Goal: Share content

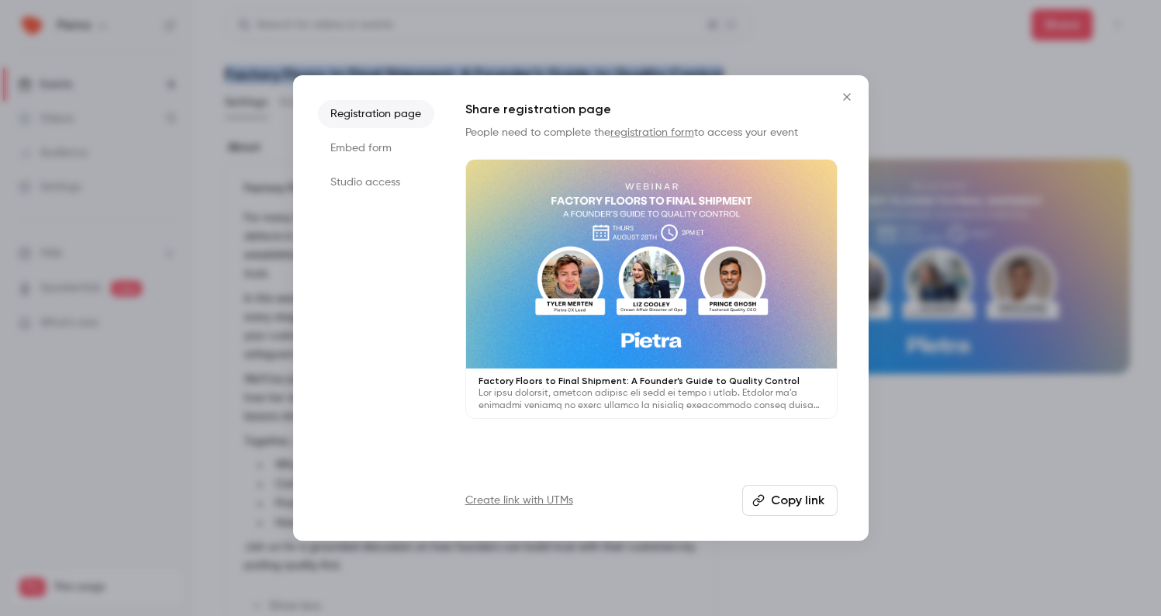
click at [803, 499] on button "Copy link" at bounding box center [789, 500] width 95 height 31
click at [848, 95] on icon "Close" at bounding box center [846, 96] width 7 height 7
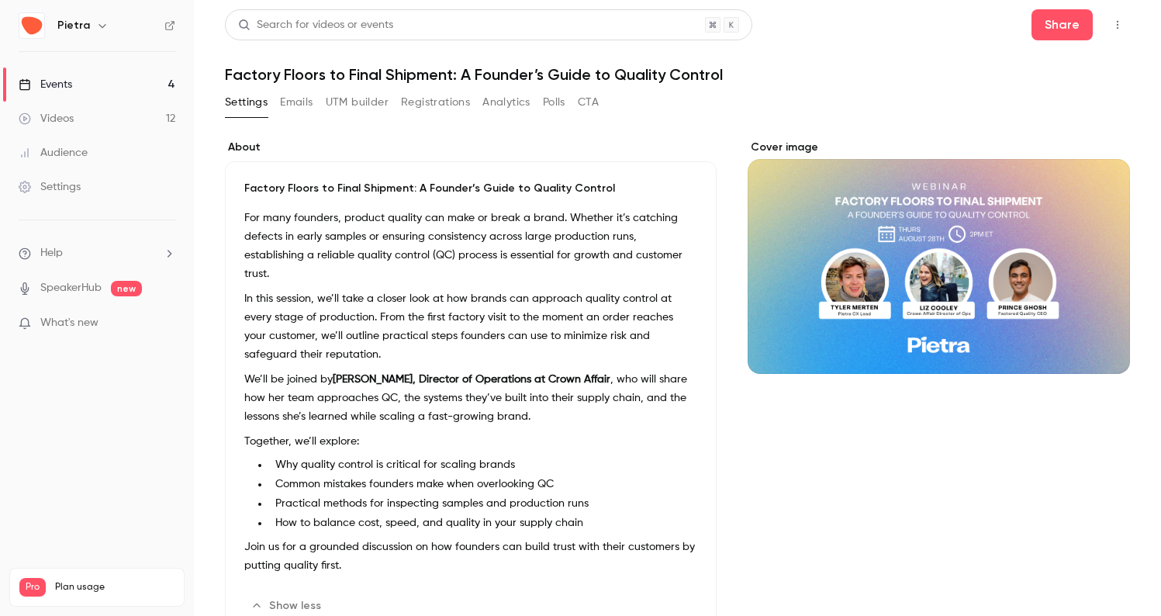
click at [757, 58] on header "Search for videos or events Share Factory Floors to Final Shipment: A Founder’s…" at bounding box center [677, 46] width 905 height 74
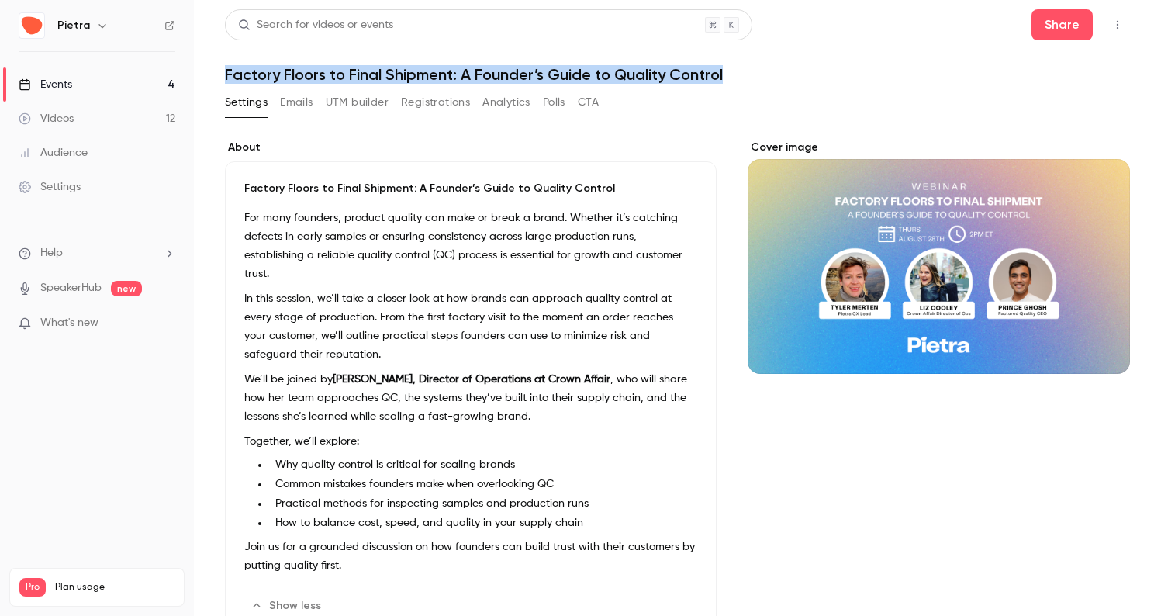
drag, startPoint x: 728, startPoint y: 71, endPoint x: 224, endPoint y: 76, distance: 504.1
click at [224, 76] on main "Search for videos or events Share Factory Floors to Final Shipment: A Founder’s…" at bounding box center [677, 308] width 967 height 616
copy h1 "Factory Floors to Final Shipment: A Founder’s Guide to Quality Control"
click at [531, 77] on h1 "Factory Floors to Final Shipment: A Founder’s Guide to Quality Control" at bounding box center [677, 74] width 905 height 19
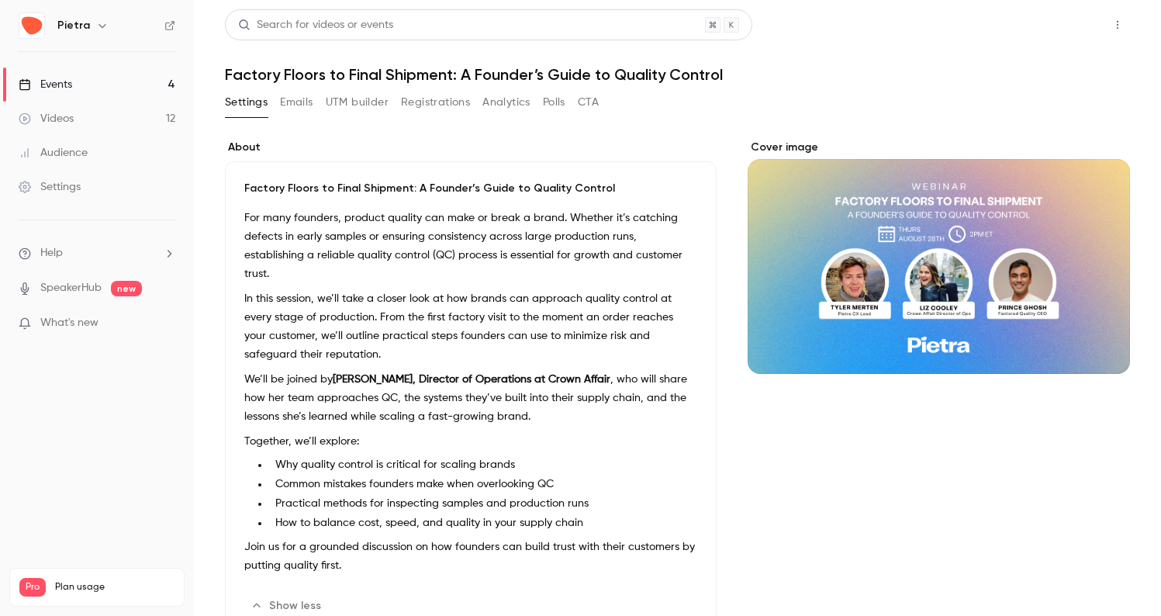
click at [1074, 31] on button "Share" at bounding box center [1061, 24] width 61 height 31
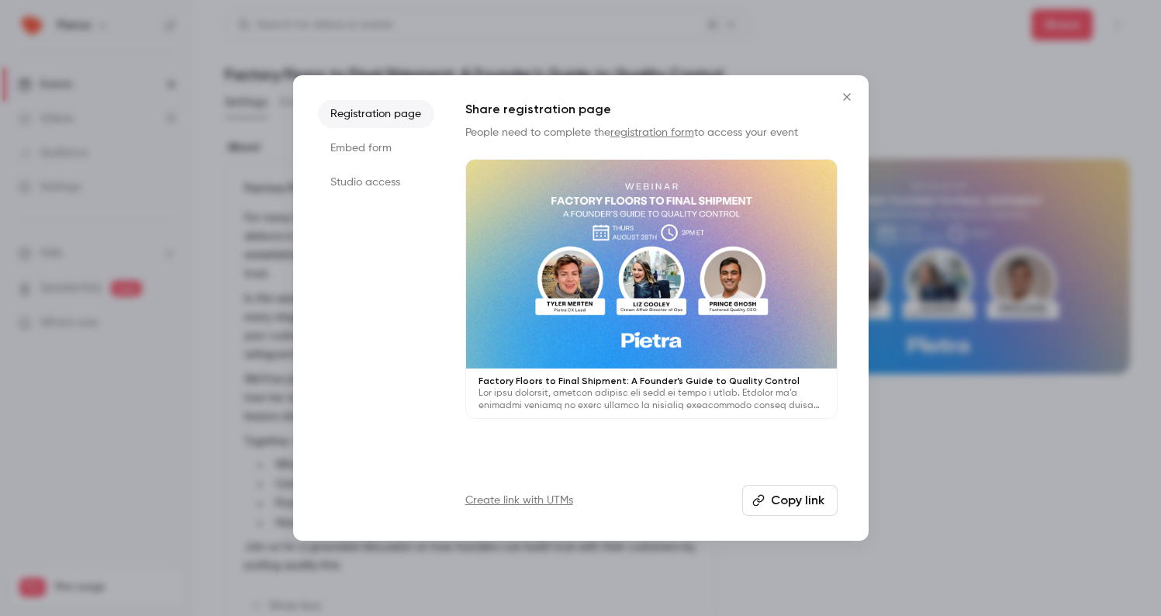
click at [760, 503] on icon "button" at bounding box center [758, 500] width 12 height 12
click at [848, 95] on icon "Close" at bounding box center [846, 96] width 7 height 7
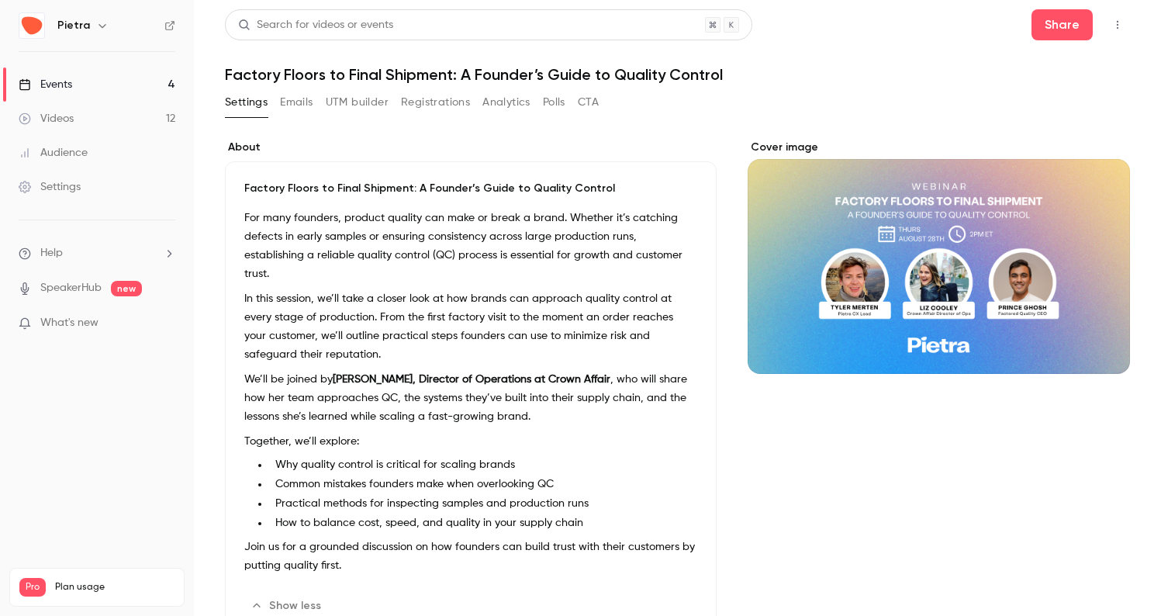
click at [666, 593] on button "Edit" at bounding box center [669, 605] width 57 height 25
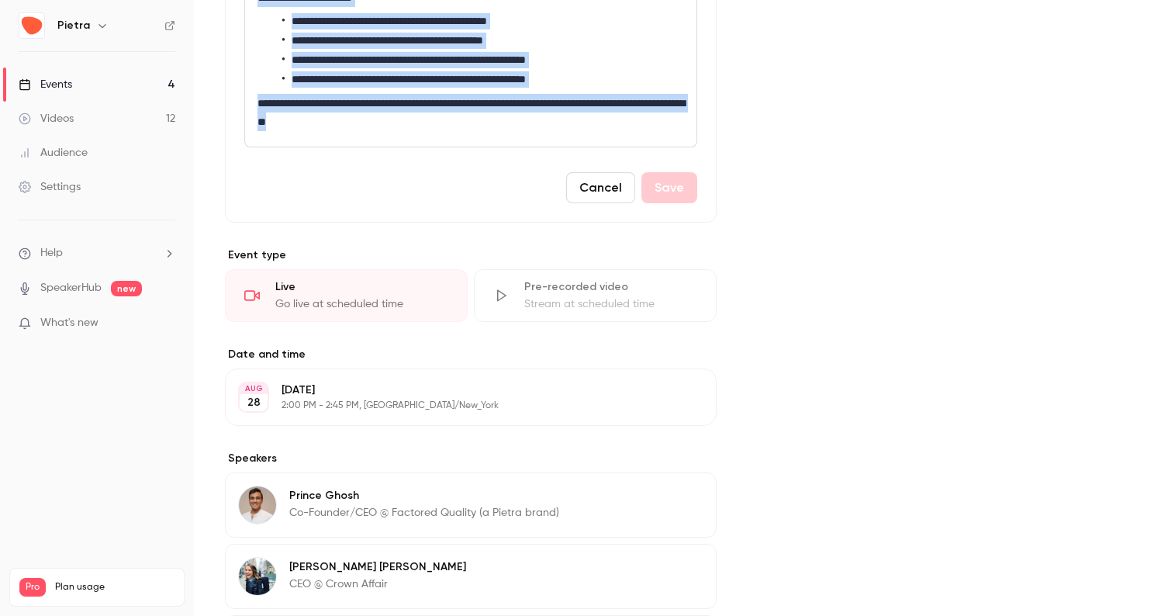
scroll to position [585, 0]
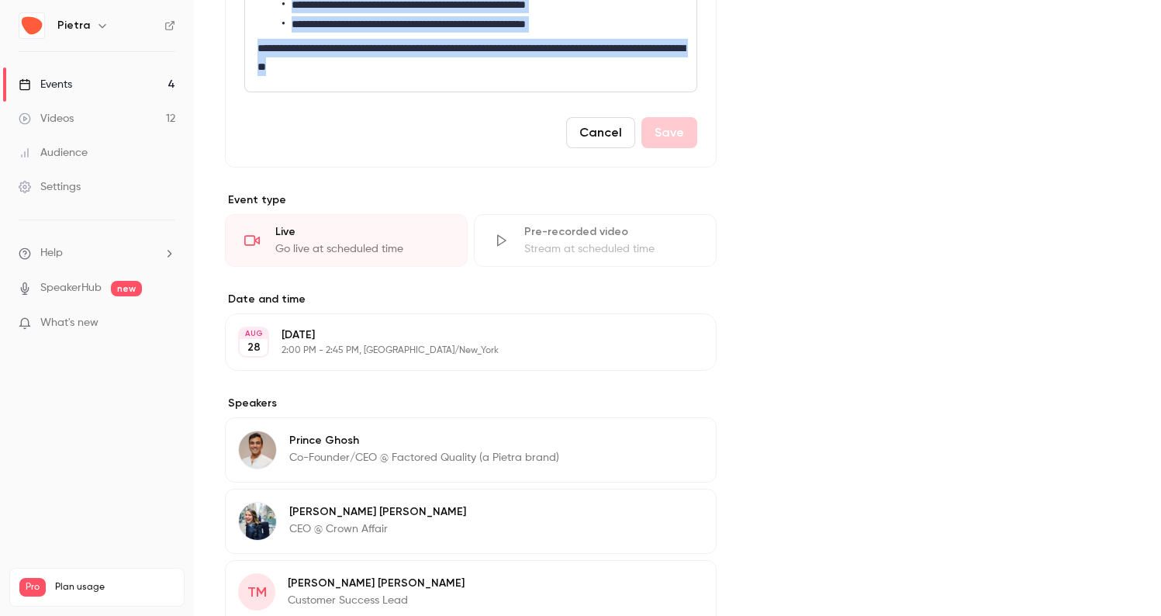
drag, startPoint x: 255, startPoint y: 303, endPoint x: 434, endPoint y: 63, distance: 299.8
copy div "**********"
click at [591, 125] on button "Cancel" at bounding box center [600, 132] width 69 height 31
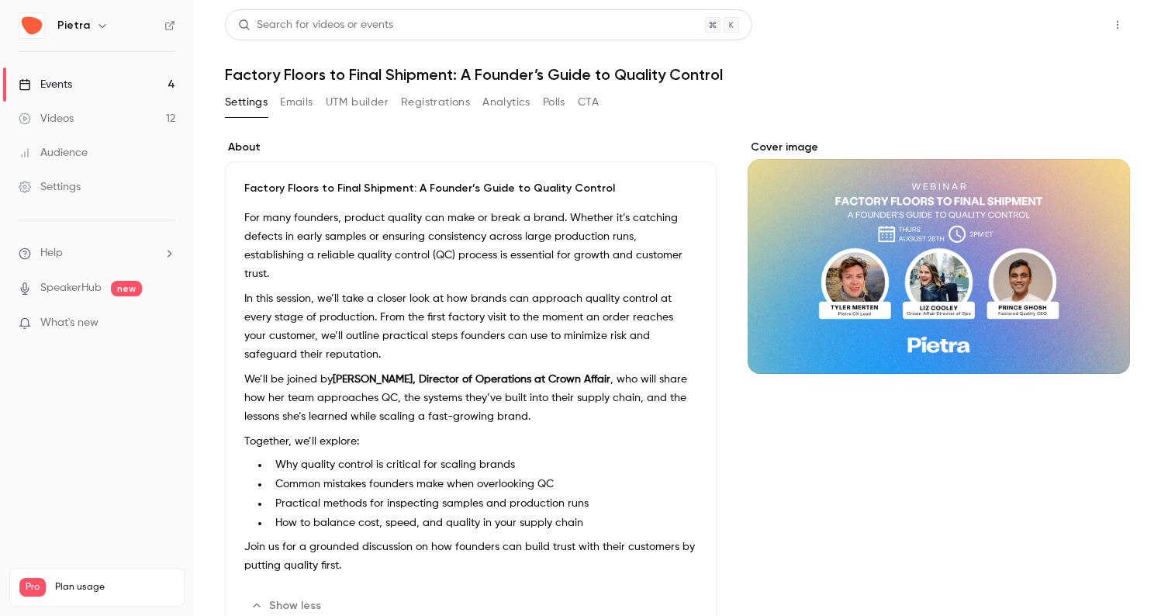
scroll to position [0, 0]
click at [1063, 33] on button "Share" at bounding box center [1061, 24] width 61 height 31
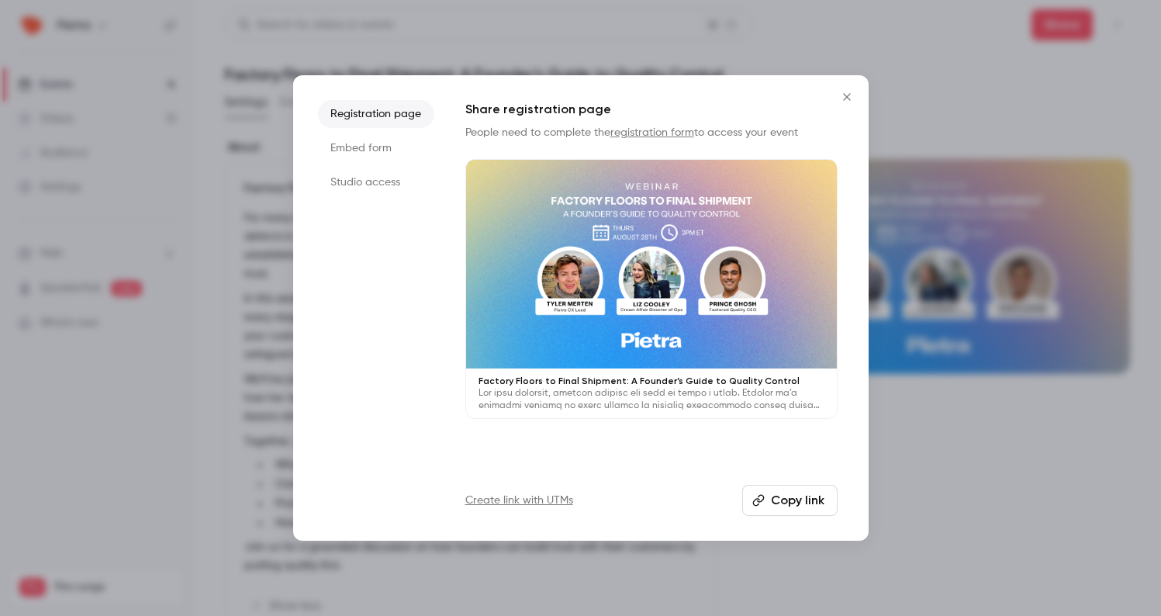
click at [796, 506] on button "Copy link" at bounding box center [789, 500] width 95 height 31
click at [848, 96] on icon "Close" at bounding box center [846, 96] width 7 height 7
